Goal: Task Accomplishment & Management: Use online tool/utility

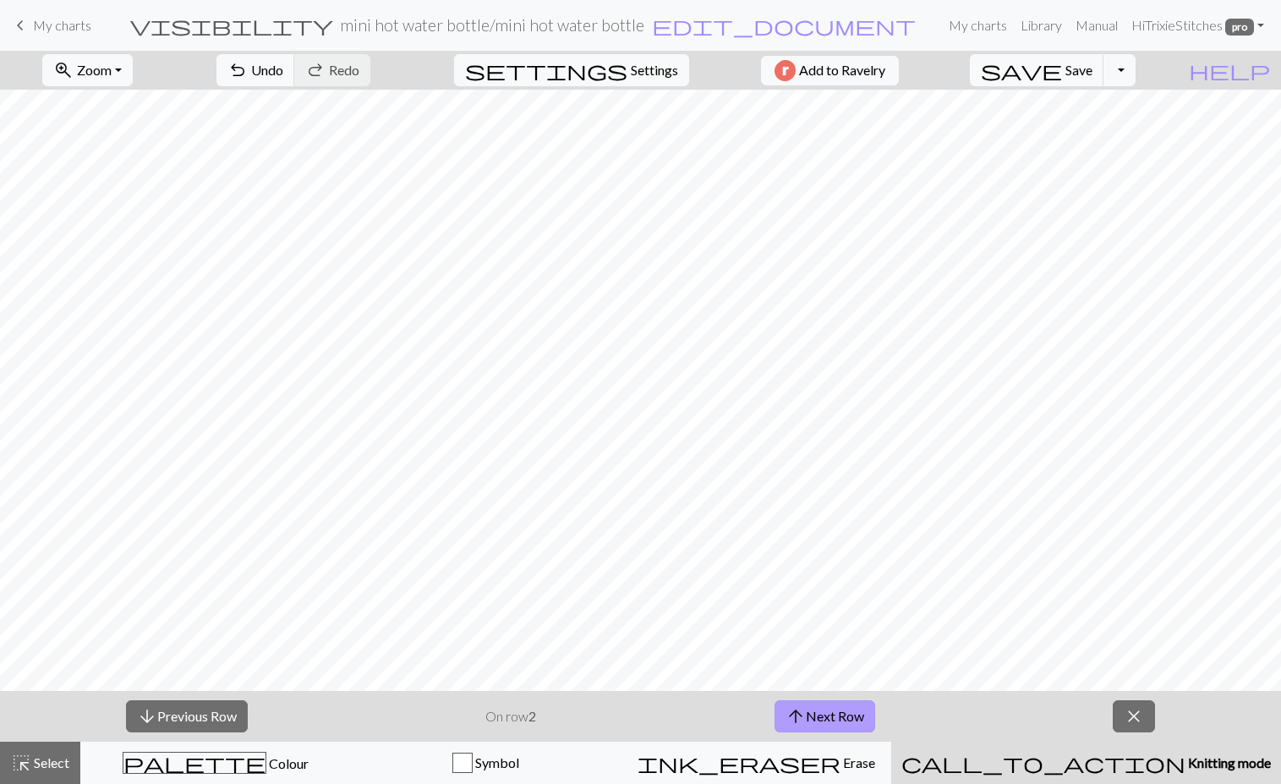
click at [834, 711] on button "arrow_upward Next Row" at bounding box center [825, 716] width 101 height 32
click at [849, 716] on button "arrow_upward Next Row" at bounding box center [825, 716] width 101 height 32
click at [806, 712] on button "arrow_upward Next Row" at bounding box center [825, 716] width 101 height 32
click at [1093, 70] on span "Save" at bounding box center [1079, 70] width 27 height 16
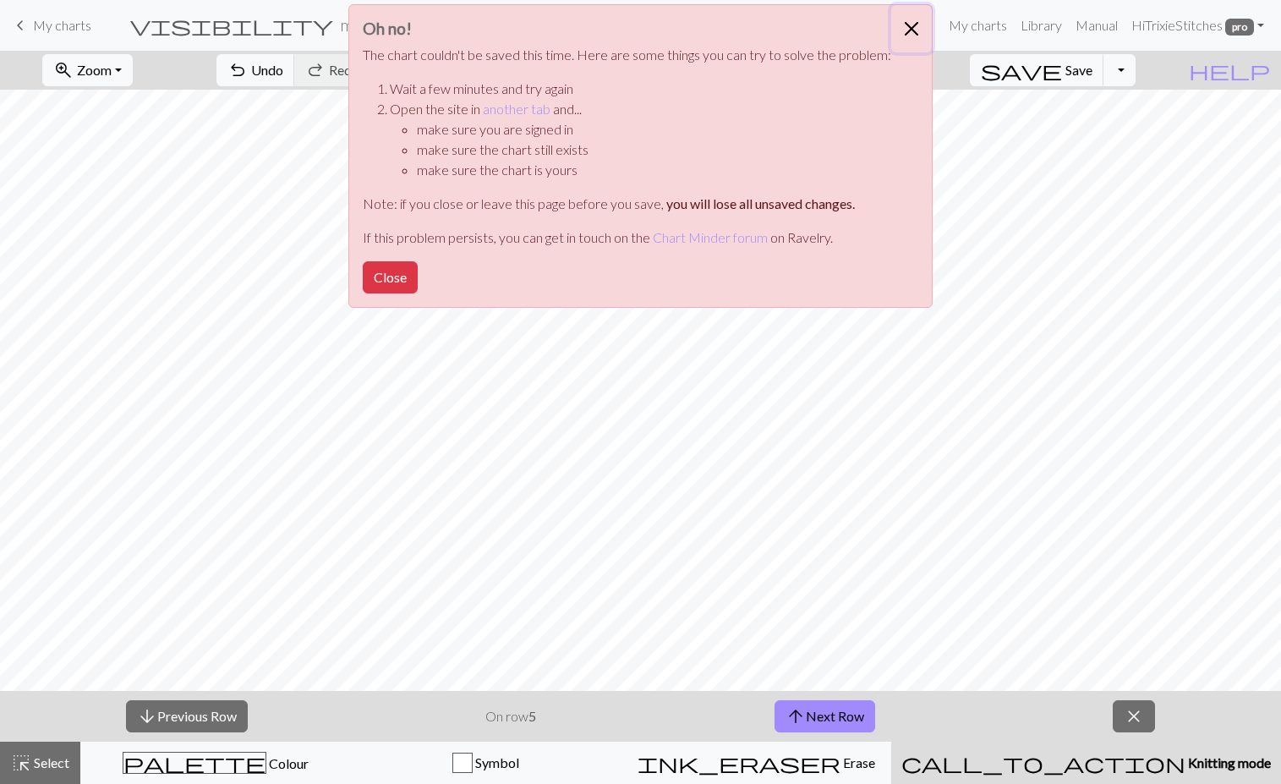
click at [914, 24] on button "Close" at bounding box center [911, 28] width 41 height 47
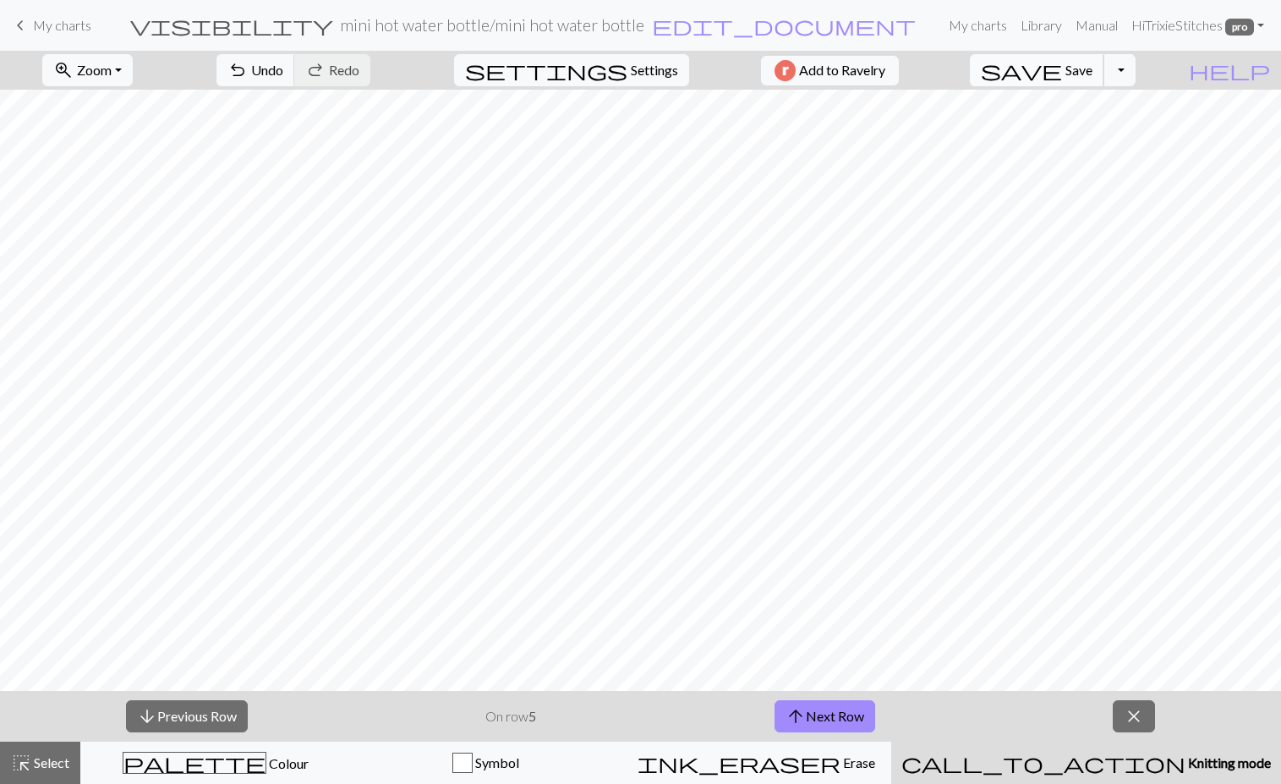
click at [1062, 67] on span "save" at bounding box center [1021, 70] width 81 height 24
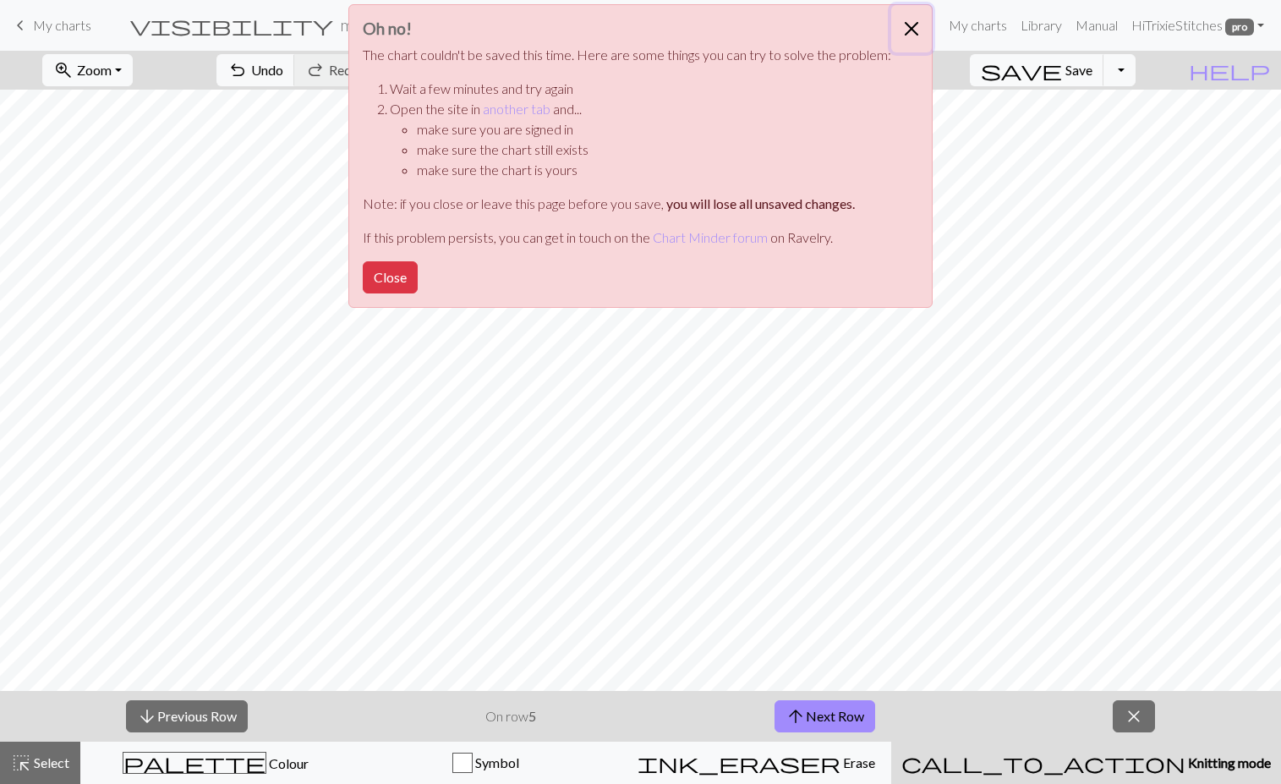
click at [917, 17] on button "Close" at bounding box center [911, 28] width 41 height 47
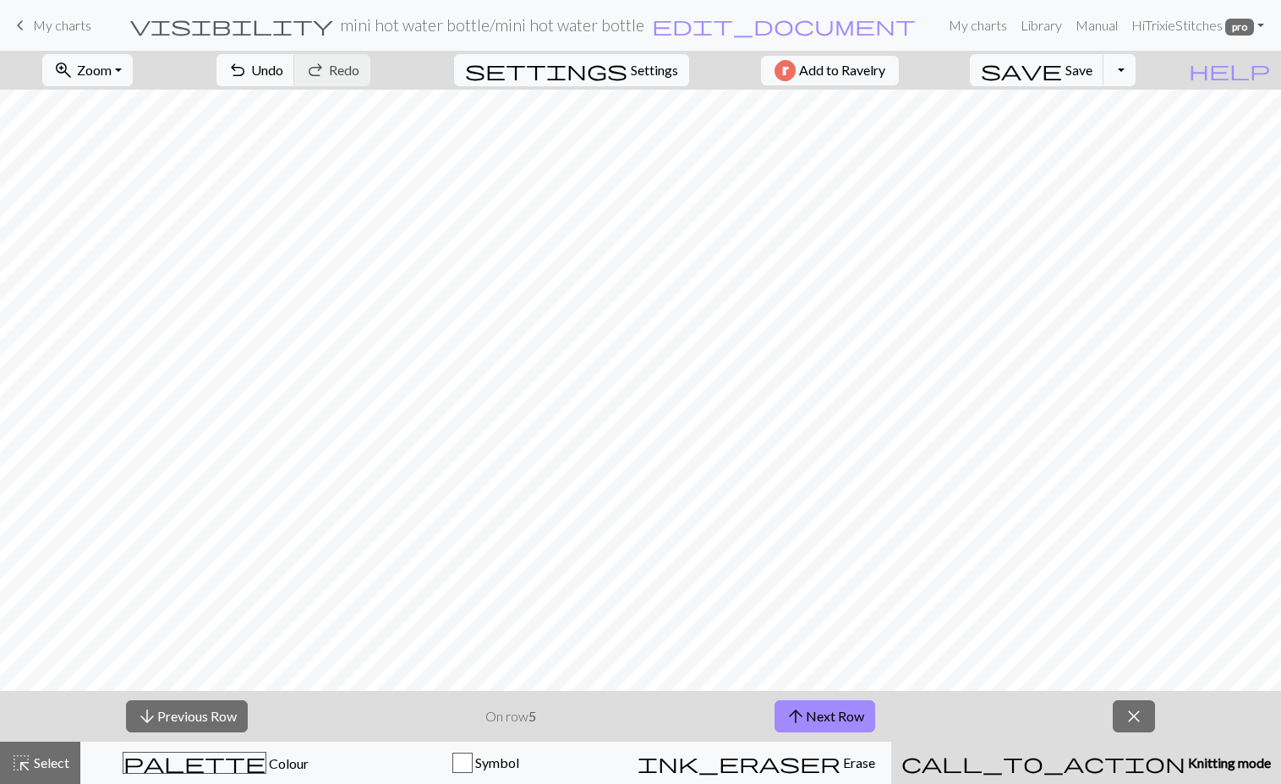
click at [67, 21] on span "My charts" at bounding box center [62, 25] width 58 height 16
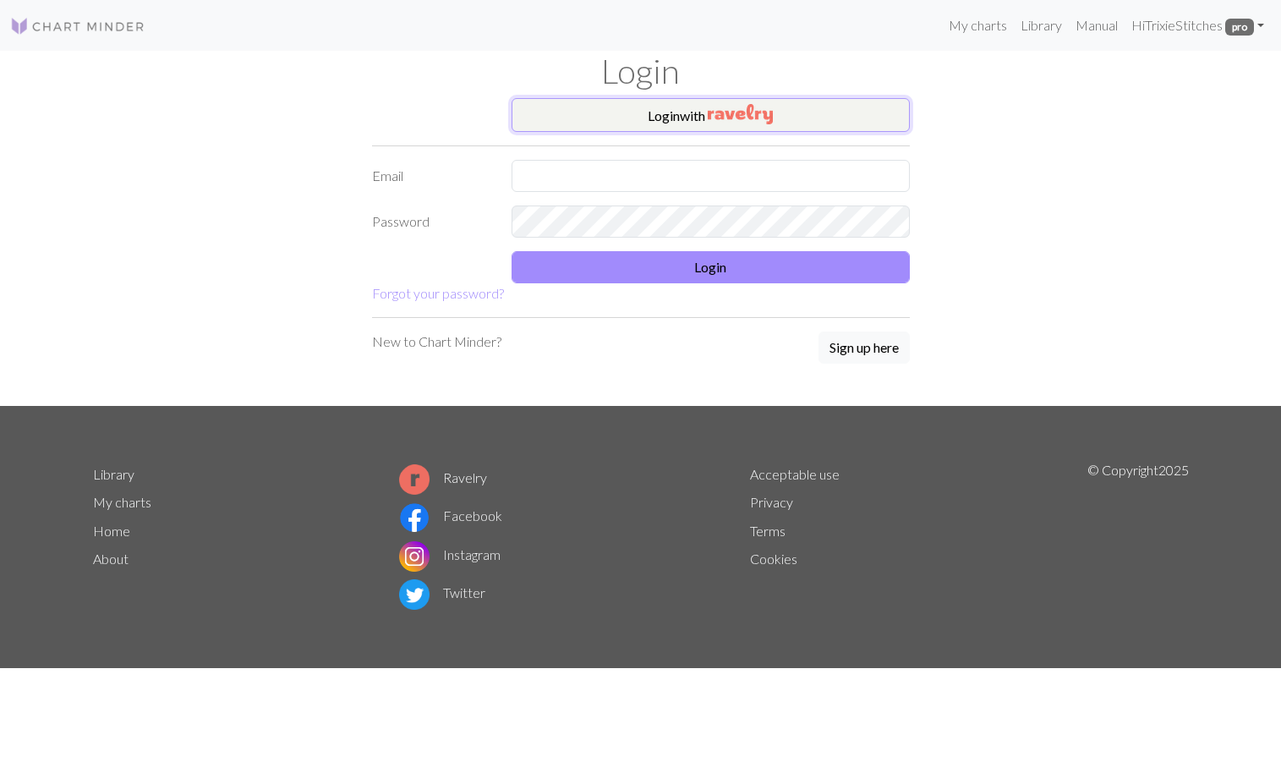
click at [702, 107] on button "Login with" at bounding box center [711, 115] width 398 height 34
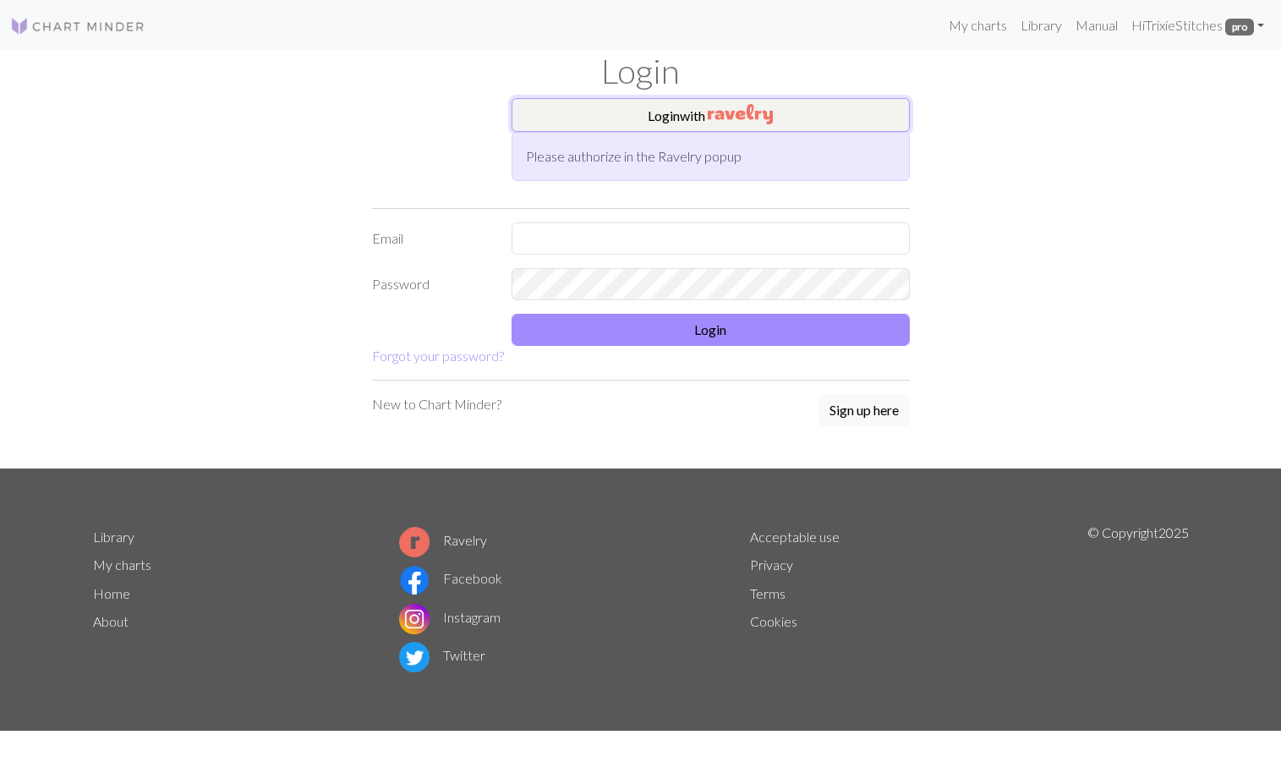
click at [753, 121] on img "button" at bounding box center [740, 114] width 65 height 20
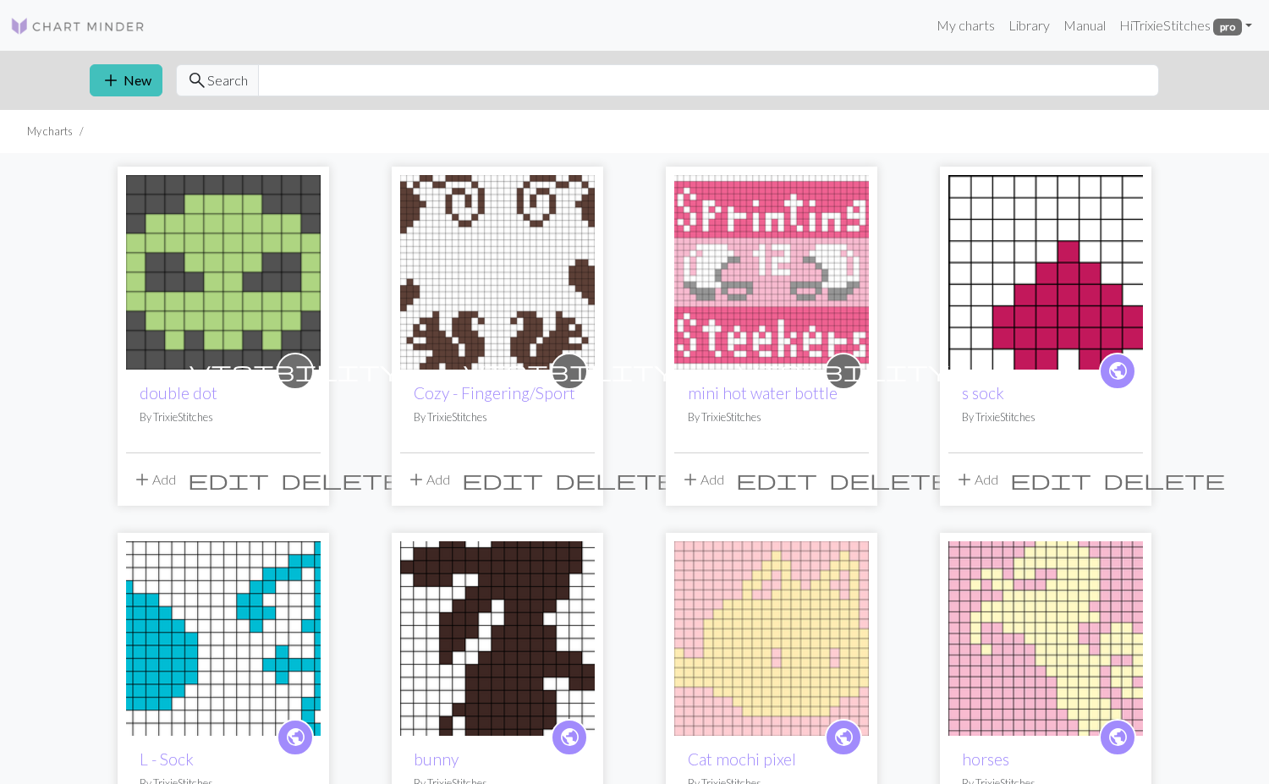
click at [706, 296] on img at bounding box center [771, 272] width 195 height 195
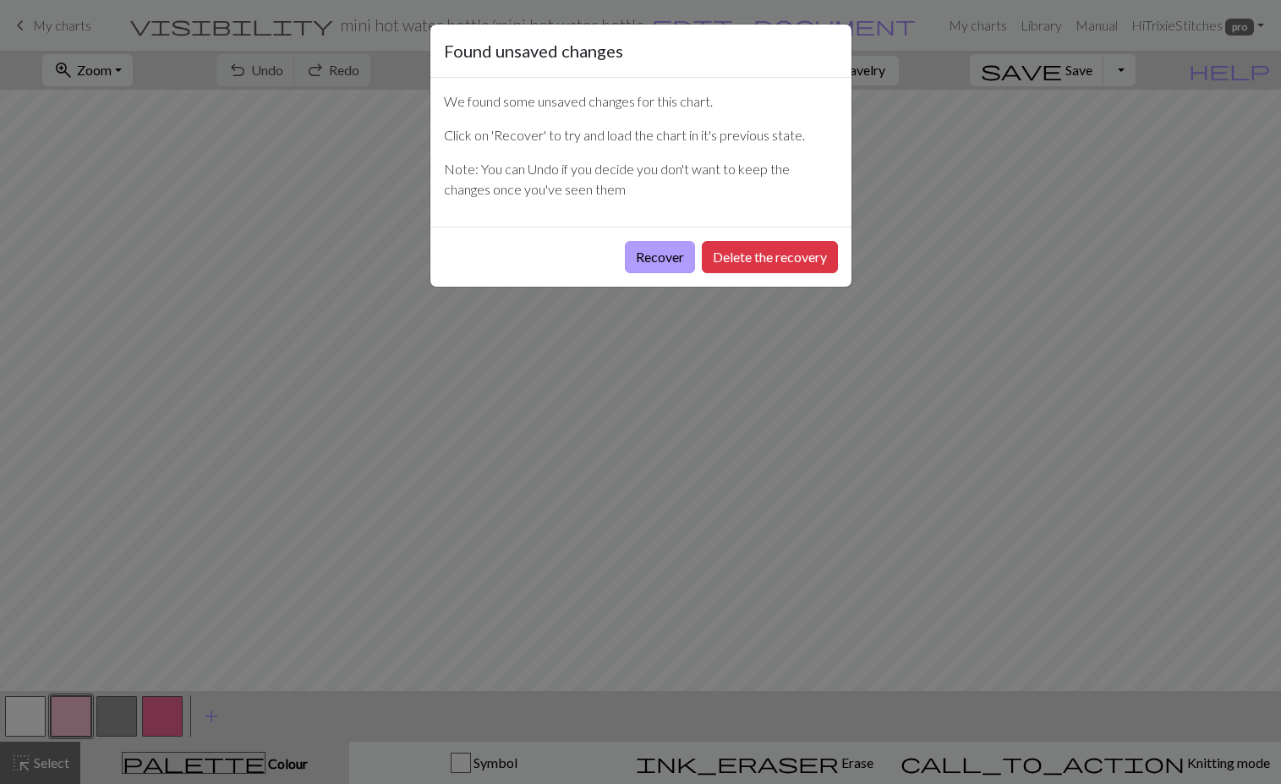
click at [657, 251] on button "Recover" at bounding box center [660, 257] width 70 height 32
